Goal: Task Accomplishment & Management: Manage account settings

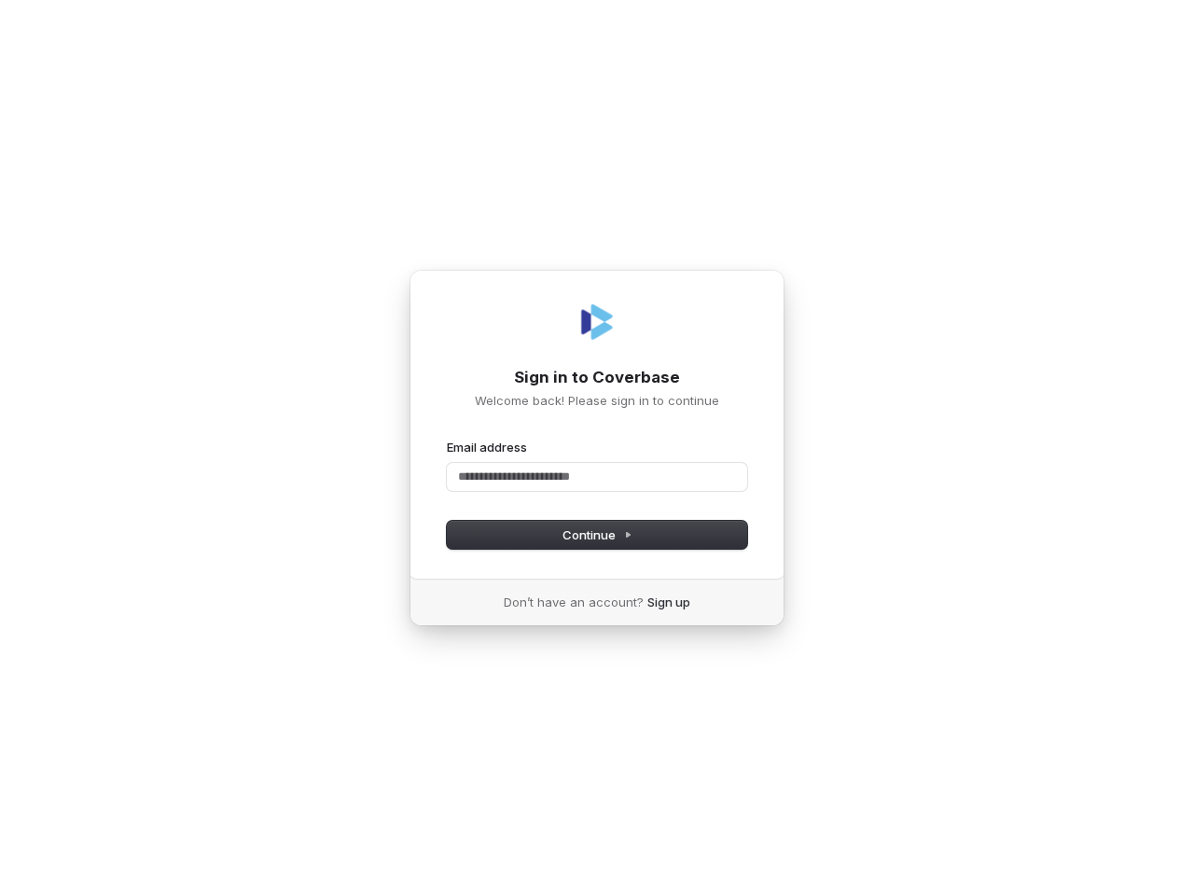
click at [597, 448] on div "Email address" at bounding box center [597, 447] width 300 height 17
click at [597, 535] on span "Continue" at bounding box center [598, 534] width 70 height 17
click at [597, 448] on div "Email address" at bounding box center [597, 447] width 300 height 17
click at [597, 535] on span "Continue" at bounding box center [598, 534] width 70 height 17
